Goal: Task Accomplishment & Management: Manage account settings

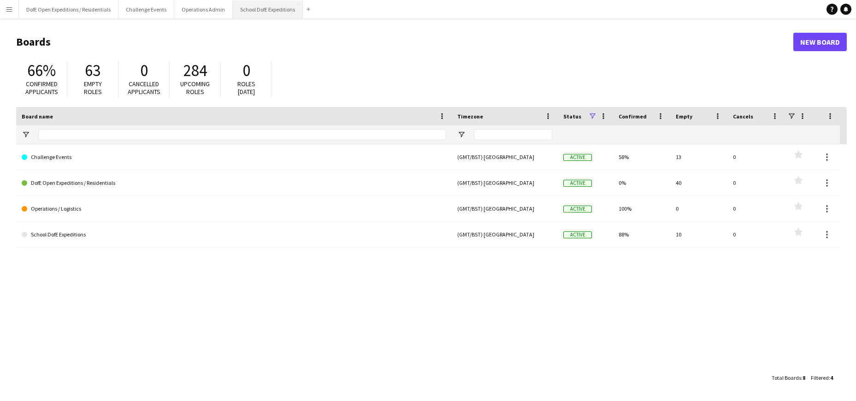
click at [272, 8] on button "School DofE Expeditions Close" at bounding box center [268, 9] width 70 height 18
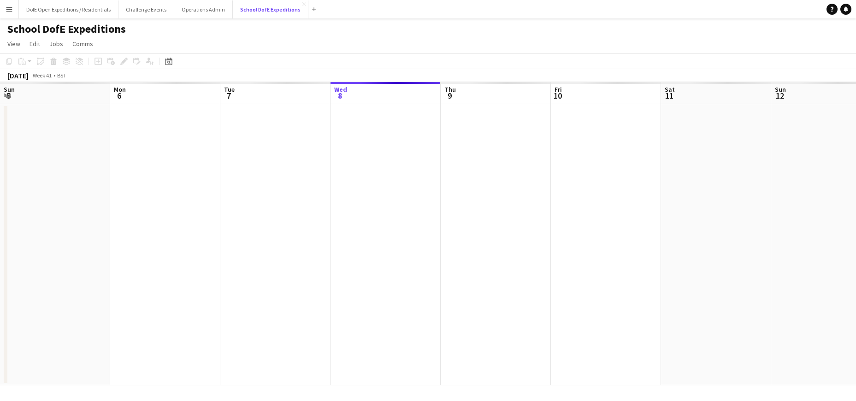
scroll to position [0, 220]
click at [169, 60] on icon "Date picker" at bounding box center [168, 61] width 7 height 7
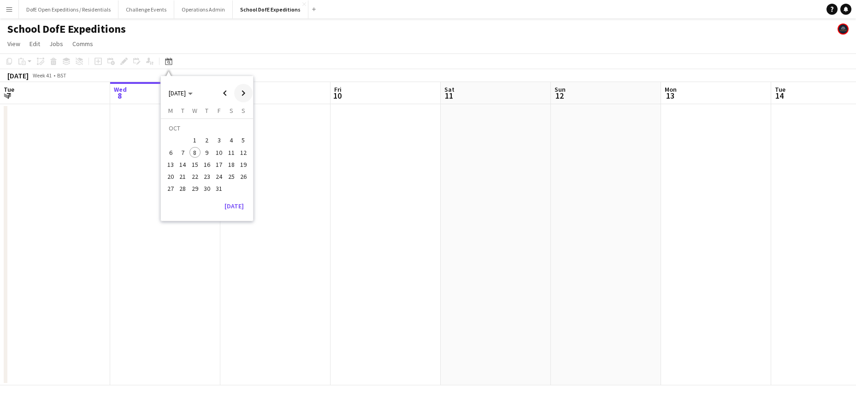
click at [245, 91] on span "Next month" at bounding box center [243, 93] width 18 height 18
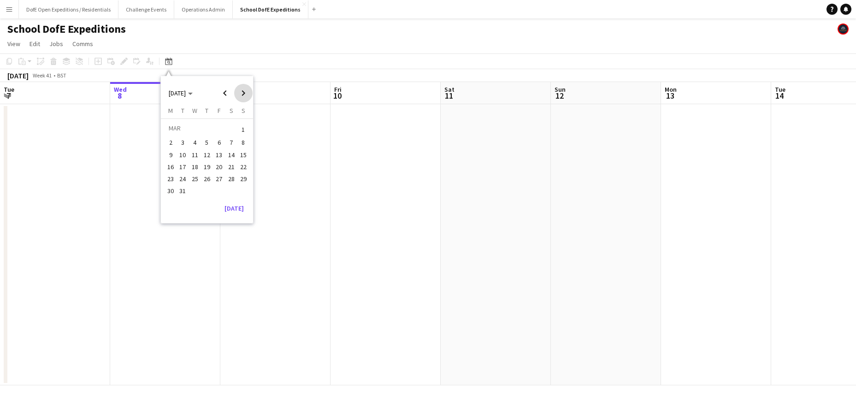
click at [245, 91] on span "Next month" at bounding box center [243, 93] width 18 height 18
click at [245, 89] on span "Next month" at bounding box center [243, 93] width 18 height 18
click at [198, 142] on span "6" at bounding box center [195, 142] width 11 height 11
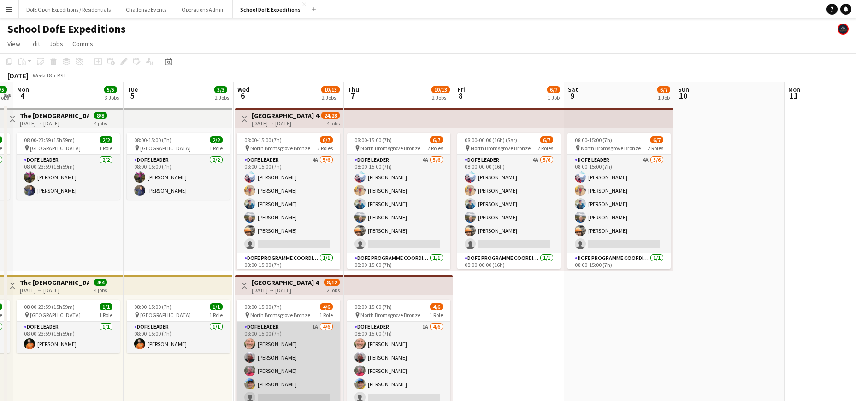
click at [278, 347] on app-card-role "DofE Leader 1A [DATE] 08:00-15:00 (7h) [PERSON_NAME] [PERSON_NAME] [PERSON_NAME…" at bounding box center [288, 371] width 103 height 98
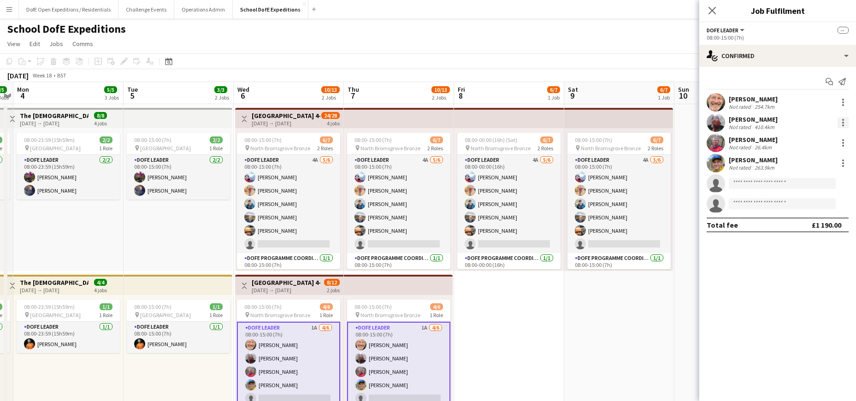
click at [848, 122] on div at bounding box center [843, 122] width 11 height 11
click at [799, 203] on span "Remove" at bounding box center [798, 206] width 28 height 8
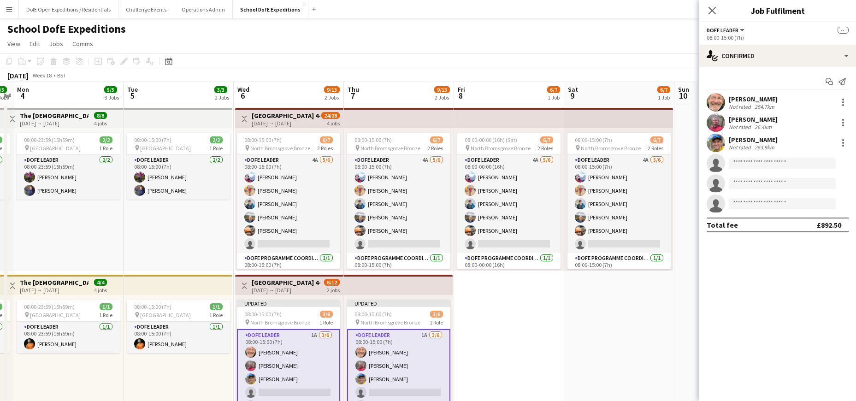
click at [549, 36] on app-page-menu "View Day view expanded Day view collapsed Month view Date picker Jump to [DATE]…" at bounding box center [428, 45] width 856 height 18
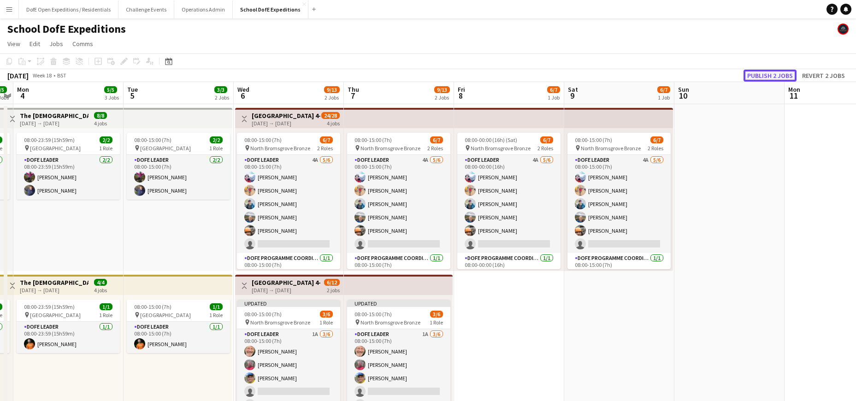
click at [770, 74] on button "Publish 2 jobs" at bounding box center [770, 76] width 53 height 12
